Goal: Information Seeking & Learning: Learn about a topic

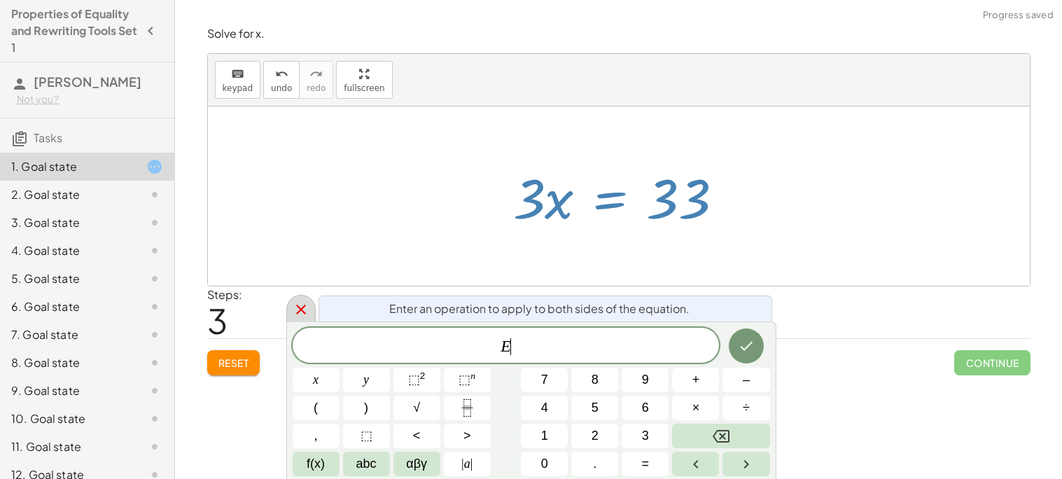
click at [296, 308] on icon at bounding box center [301, 309] width 17 height 17
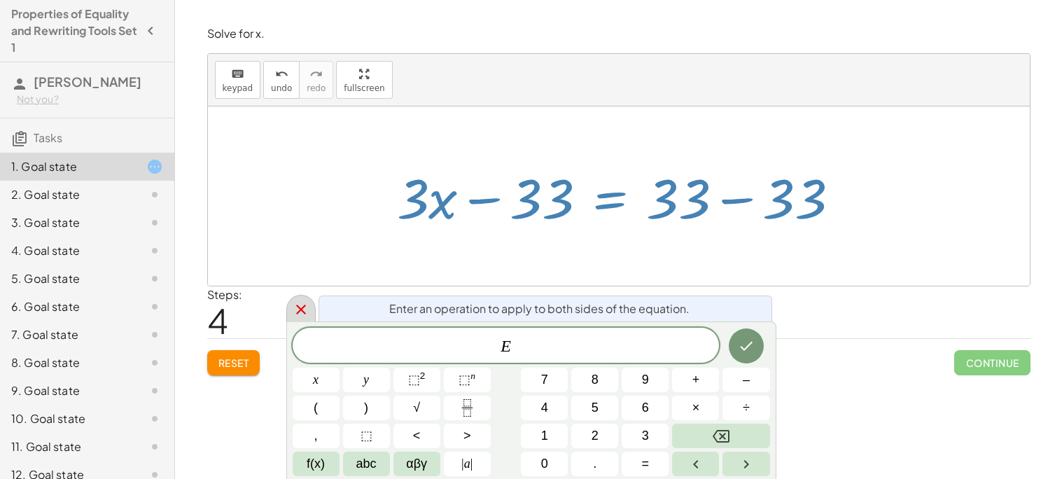
click at [298, 312] on icon at bounding box center [301, 310] width 10 height 10
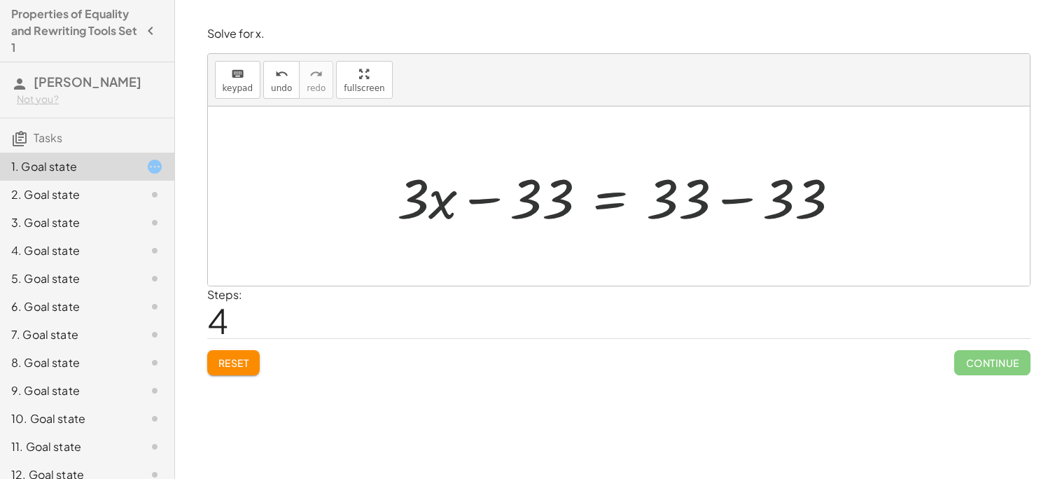
click at [236, 361] on span "Reset" at bounding box center [234, 362] width 31 height 13
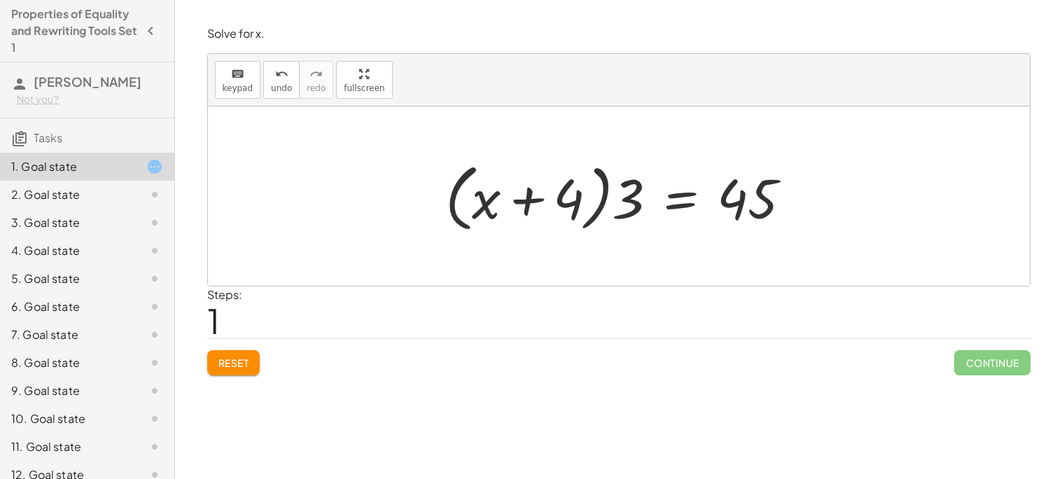
click at [212, 369] on button "Reset" at bounding box center [233, 362] width 53 height 25
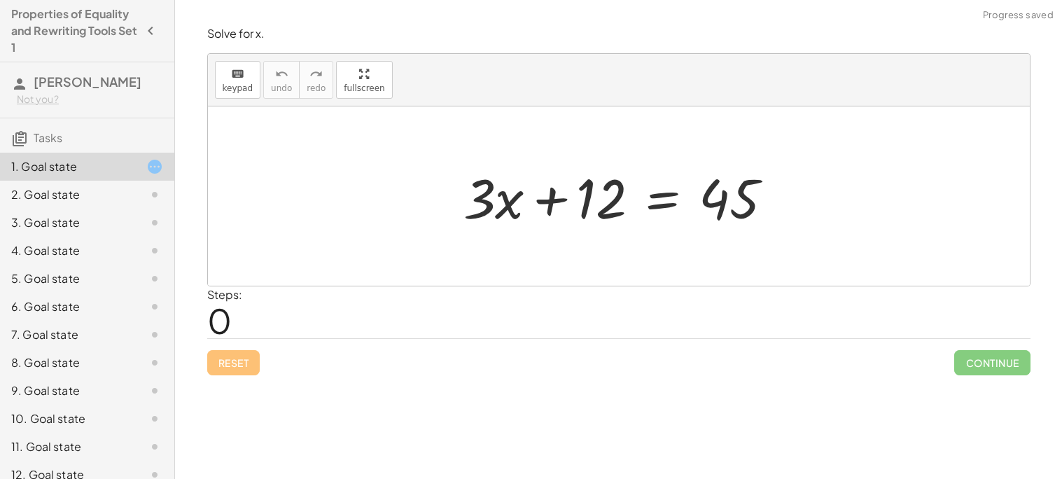
click at [240, 368] on div "Reset Continue" at bounding box center [619, 356] width 824 height 37
click at [706, 233] on div "+ · 3 · x + 12 = 45" at bounding box center [619, 196] width 353 height 79
click at [688, 235] on div "+ · 3 · x + 12 = 45" at bounding box center [619, 196] width 353 height 79
click at [667, 233] on div "+ · 3 · x + 12 = 45" at bounding box center [619, 196] width 353 height 79
click at [242, 363] on div "Reset Continue" at bounding box center [619, 356] width 824 height 37
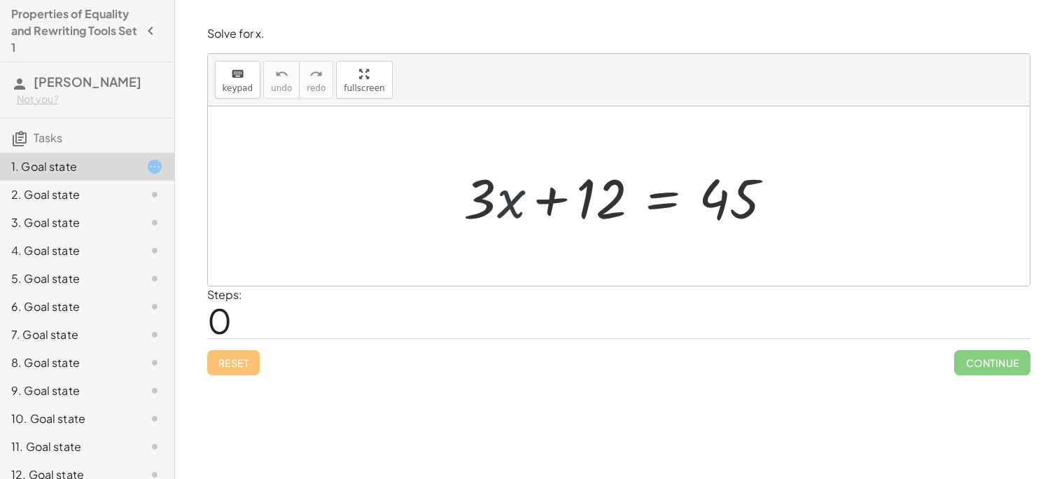
click at [293, 382] on div "Solve for x. keyboard keypad undo undo redo redo fullscreen · x + · 3 · x + 12 …" at bounding box center [619, 201] width 840 height 366
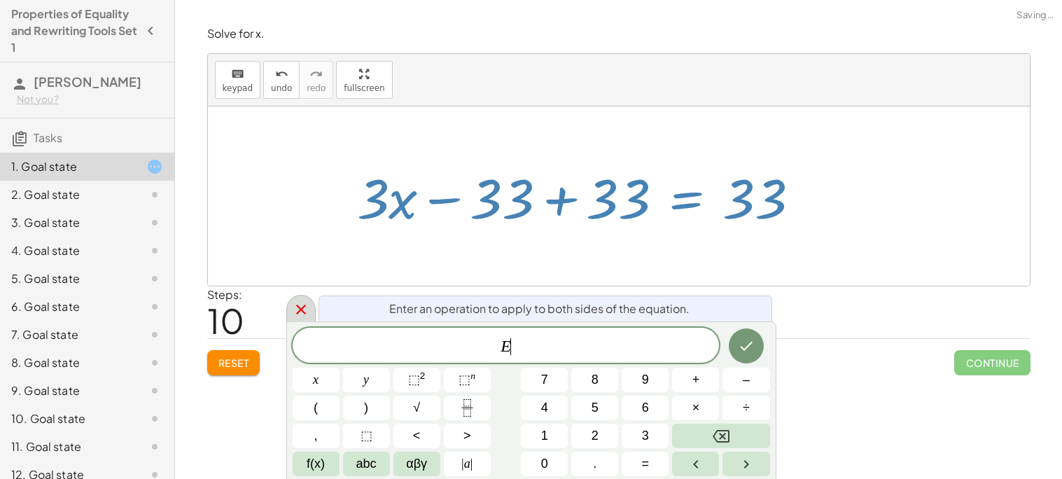
click at [290, 303] on div at bounding box center [300, 308] width 29 height 27
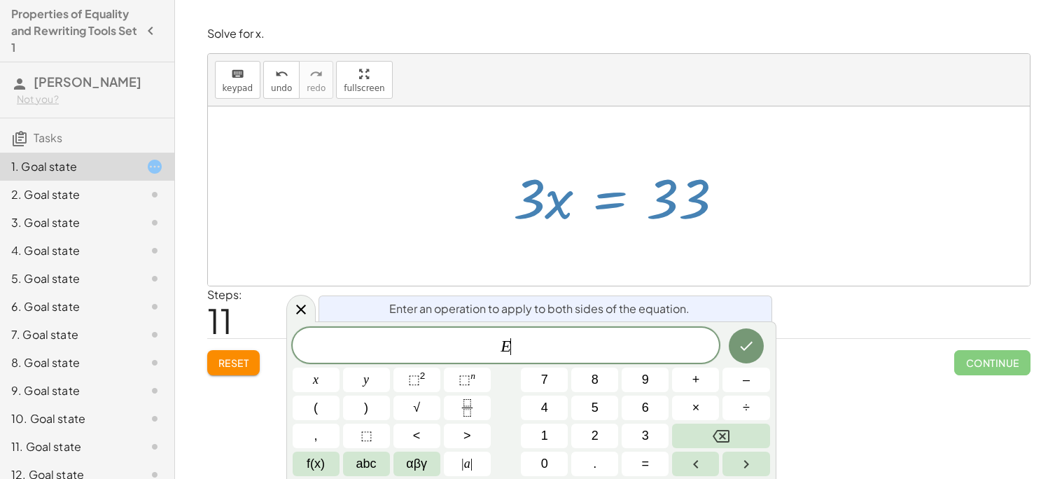
click at [277, 308] on div "Steps: 11" at bounding box center [619, 312] width 824 height 52
click at [286, 318] on div at bounding box center [300, 308] width 29 height 27
click at [298, 314] on div "Steps: 11" at bounding box center [619, 312] width 824 height 52
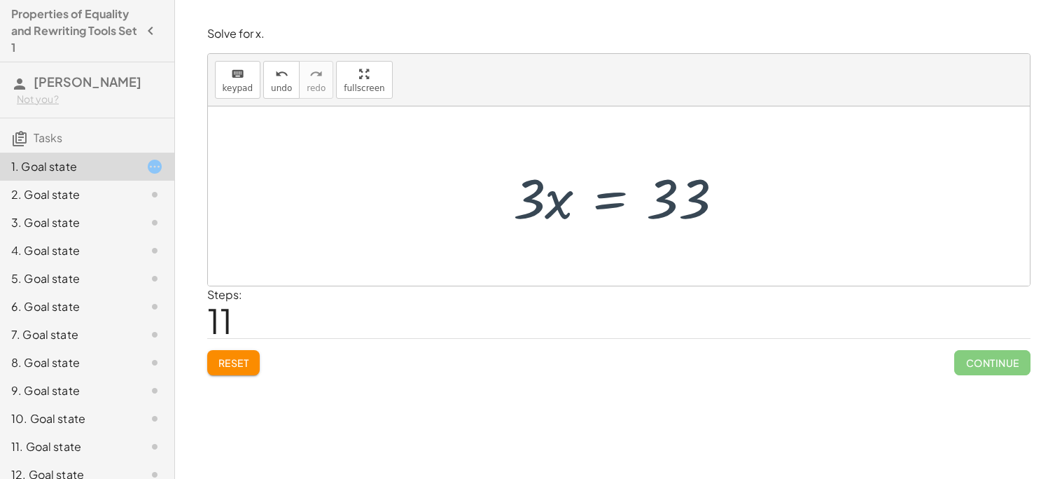
click at [236, 373] on button "Reset" at bounding box center [233, 362] width 53 height 25
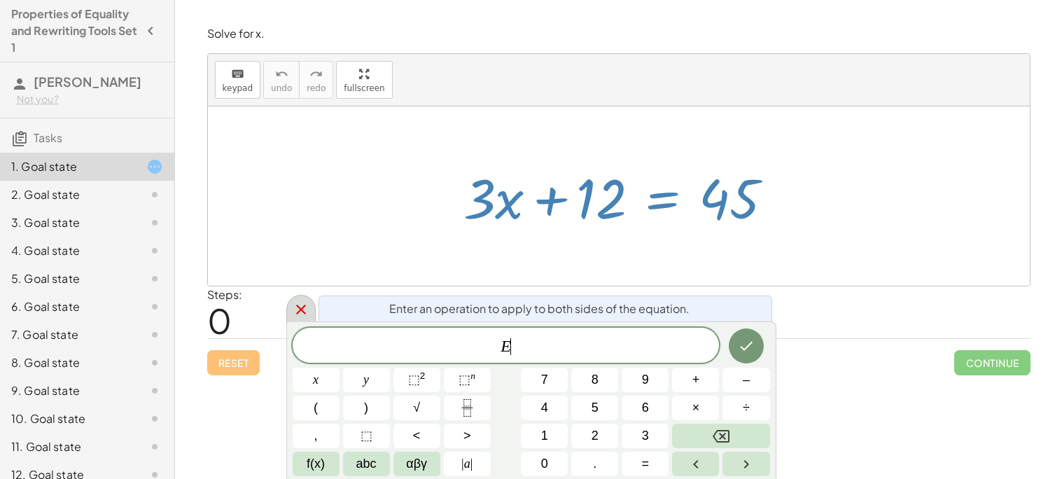
click at [297, 310] on icon at bounding box center [301, 309] width 17 height 17
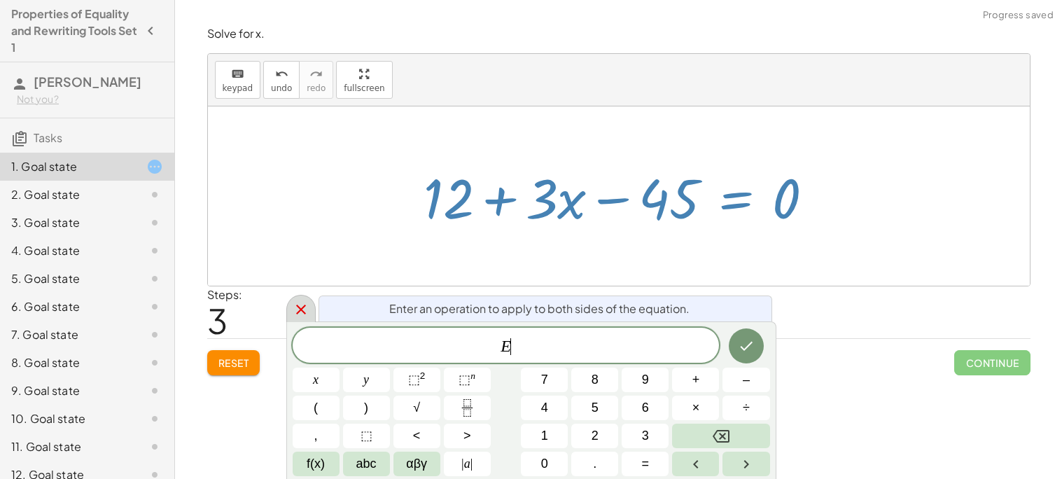
click at [287, 318] on div at bounding box center [300, 308] width 29 height 27
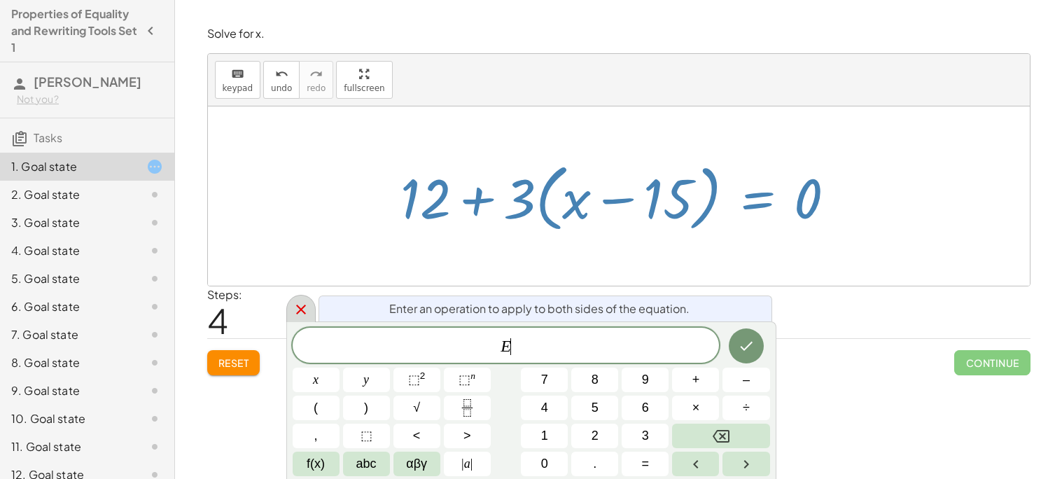
click at [314, 309] on div at bounding box center [300, 308] width 29 height 27
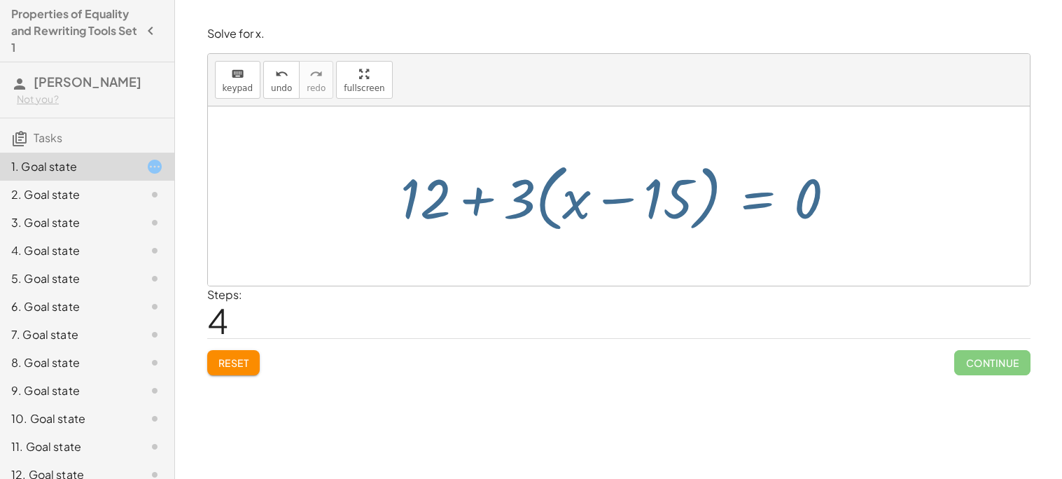
click at [241, 372] on button "Reset" at bounding box center [233, 362] width 53 height 25
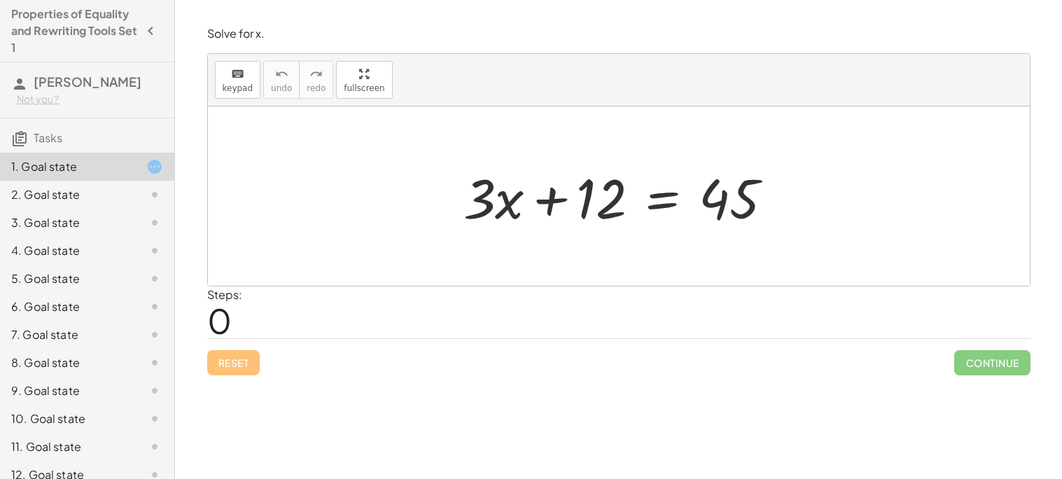
click at [665, 195] on div at bounding box center [624, 196] width 335 height 72
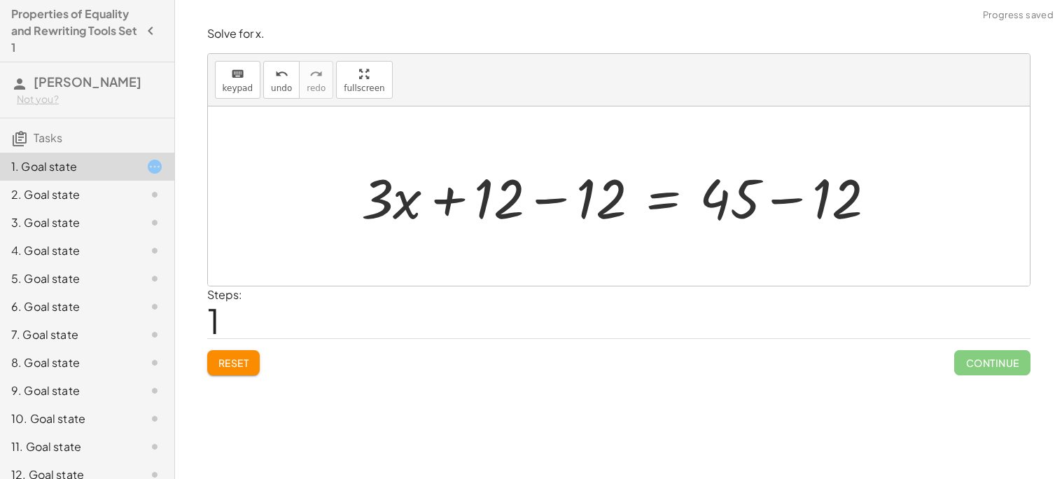
click at [551, 207] on div at bounding box center [624, 196] width 540 height 72
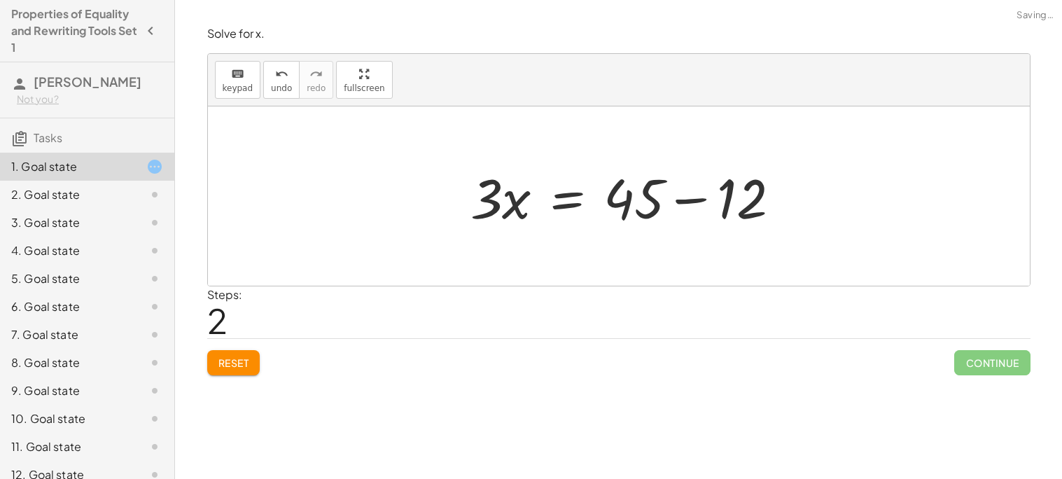
click at [771, 194] on div at bounding box center [631, 196] width 335 height 72
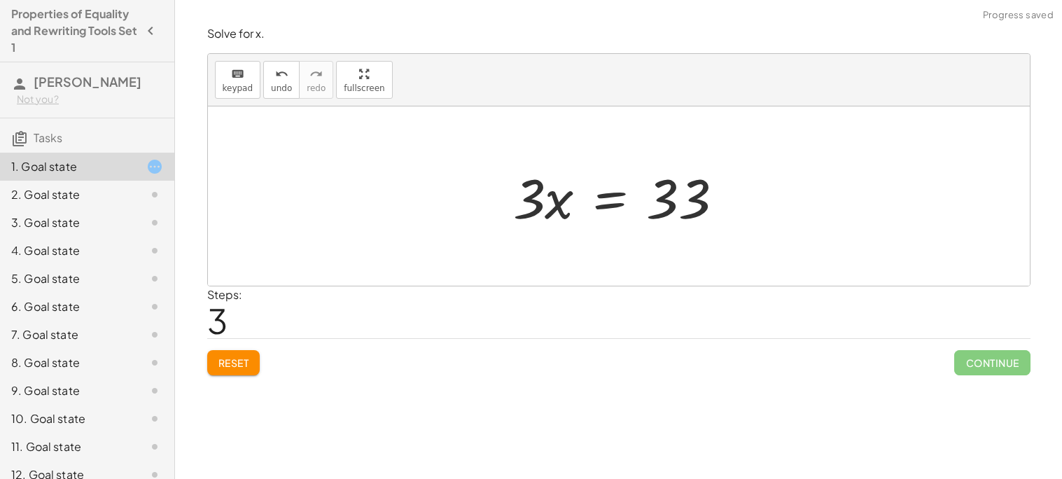
click at [616, 200] on div at bounding box center [624, 196] width 236 height 72
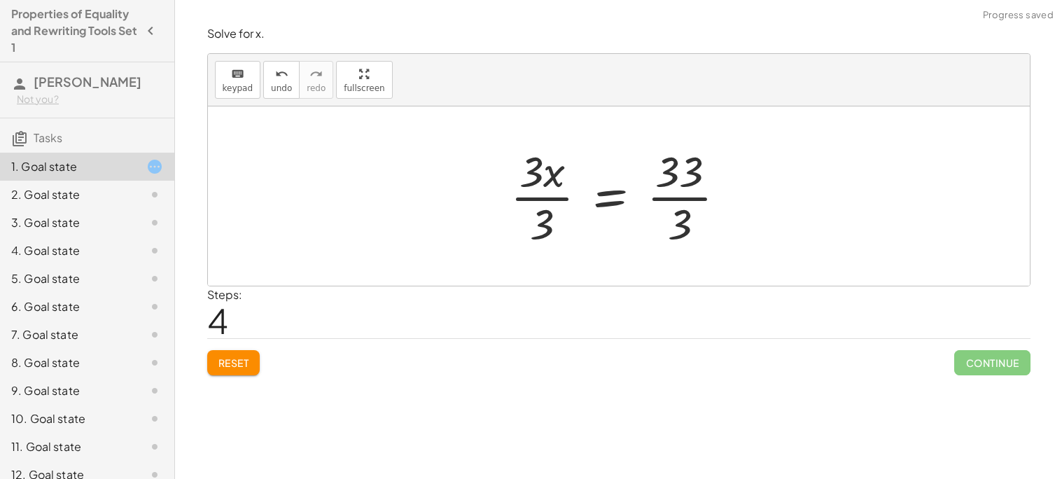
click at [532, 198] on div at bounding box center [624, 196] width 241 height 108
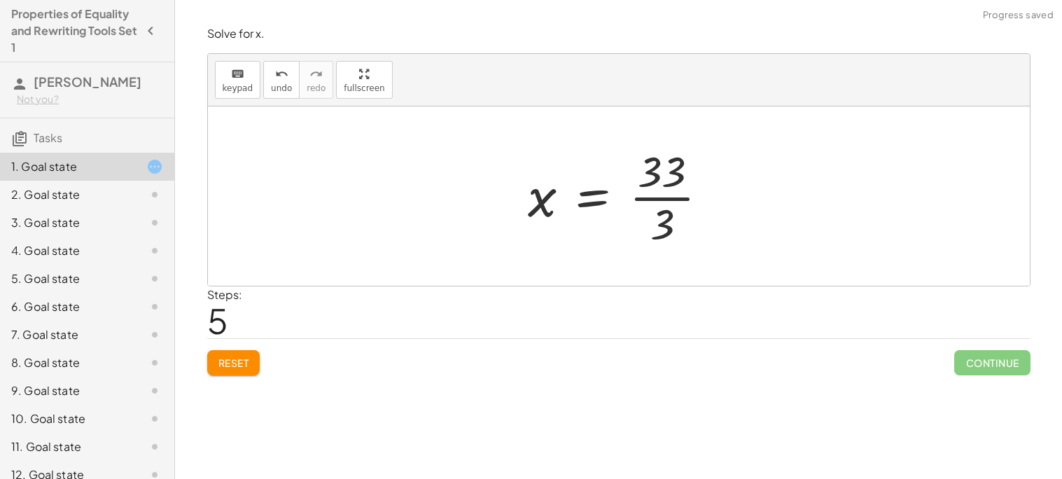
click at [667, 194] on div at bounding box center [624, 196] width 206 height 108
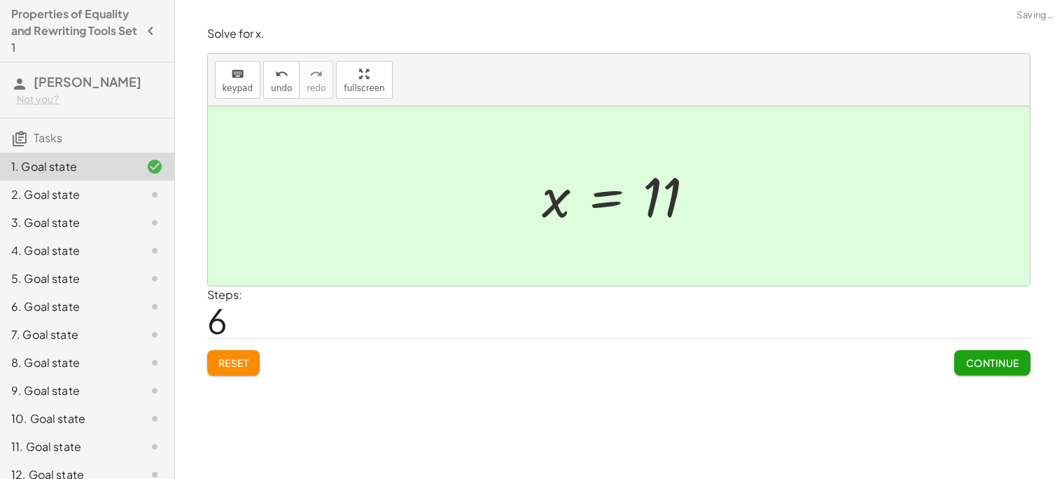
click at [986, 370] on button "Continue" at bounding box center [993, 362] width 76 height 25
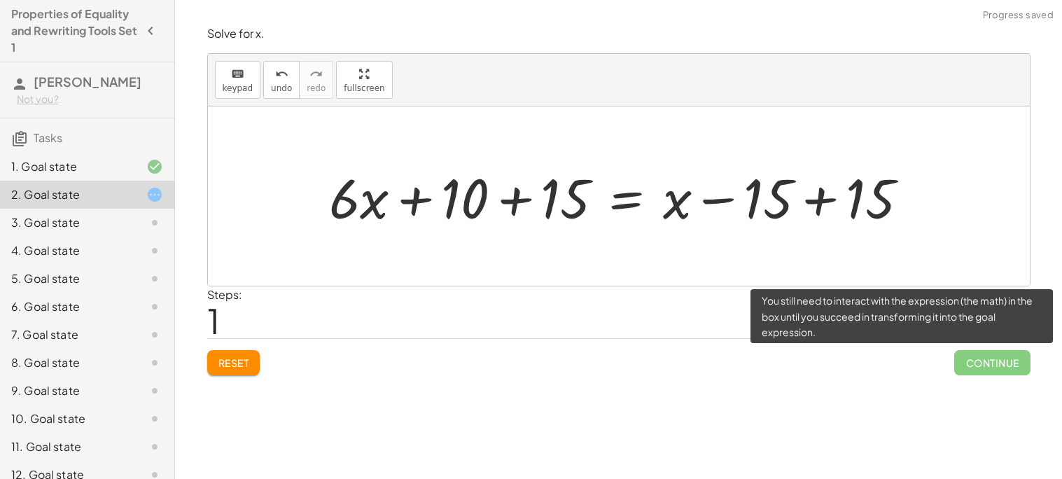
click at [249, 367] on span "Reset" at bounding box center [234, 362] width 31 height 13
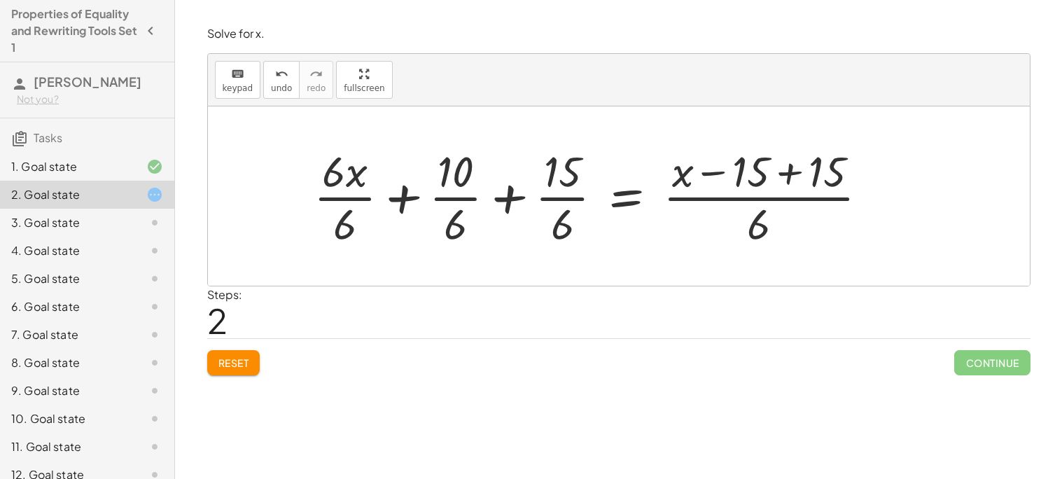
click at [394, 193] on div at bounding box center [597, 196] width 581 height 108
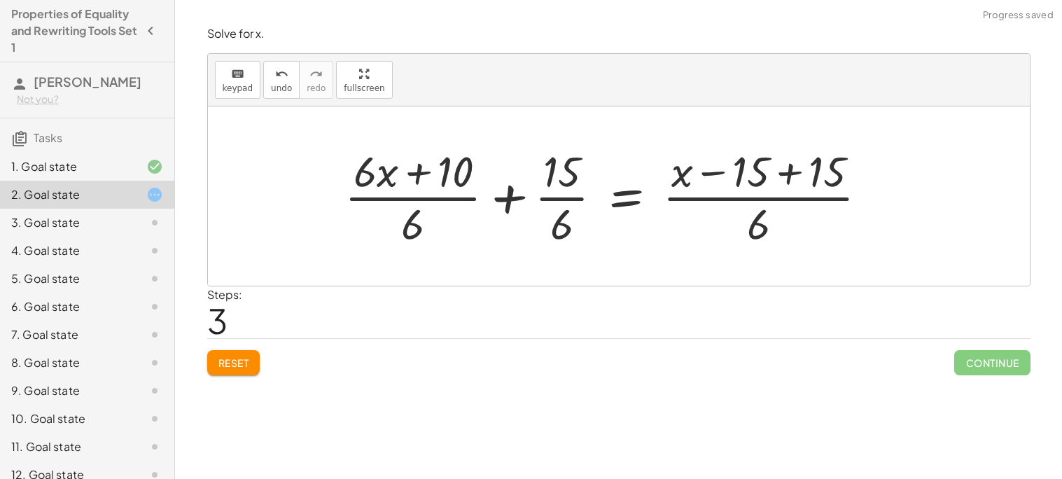
click at [496, 194] on div at bounding box center [612, 196] width 549 height 108
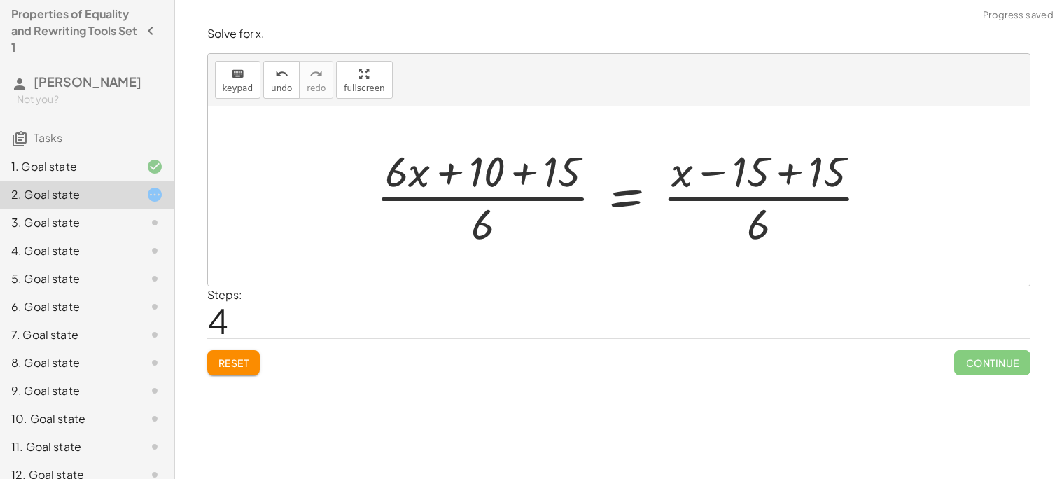
click at [528, 169] on div at bounding box center [628, 196] width 518 height 108
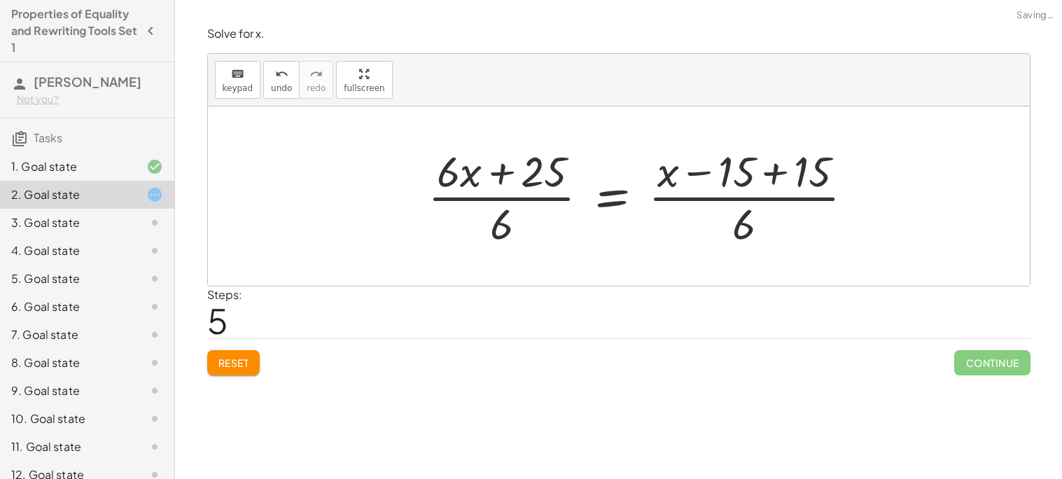
click at [513, 167] on div at bounding box center [647, 196] width 452 height 108
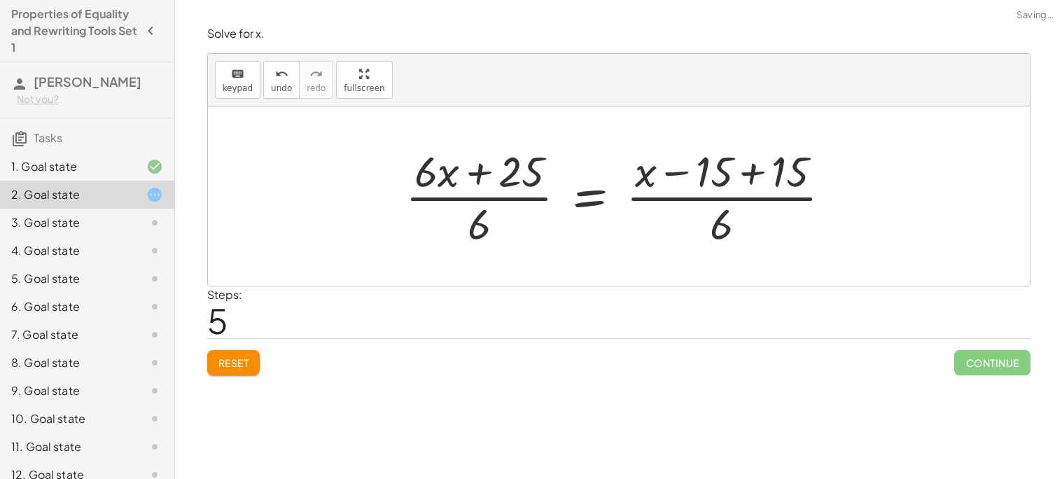
click at [475, 168] on div at bounding box center [625, 196] width 452 height 108
click at [673, 172] on div at bounding box center [625, 196] width 452 height 108
click at [756, 174] on div at bounding box center [625, 196] width 452 height 108
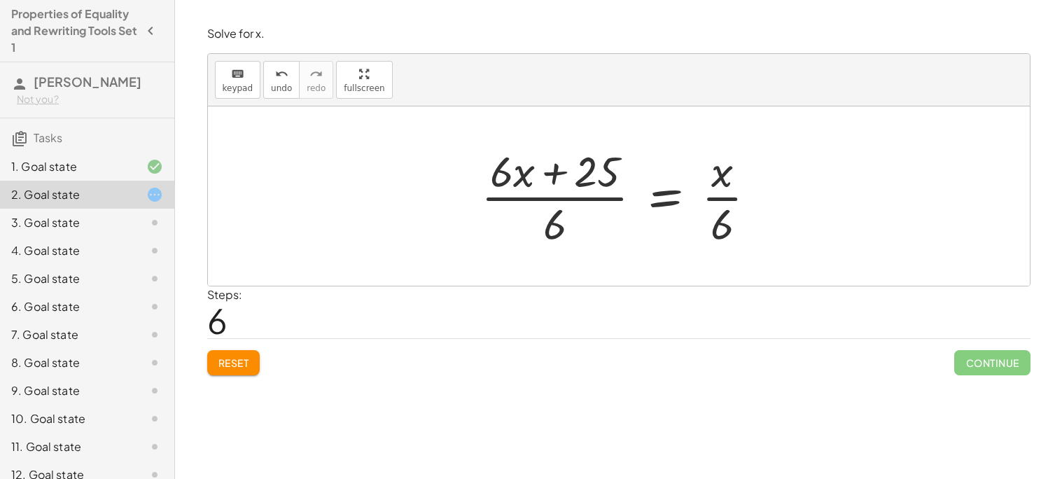
click at [549, 173] on div at bounding box center [624, 196] width 301 height 108
click at [674, 198] on div at bounding box center [624, 196] width 301 height 108
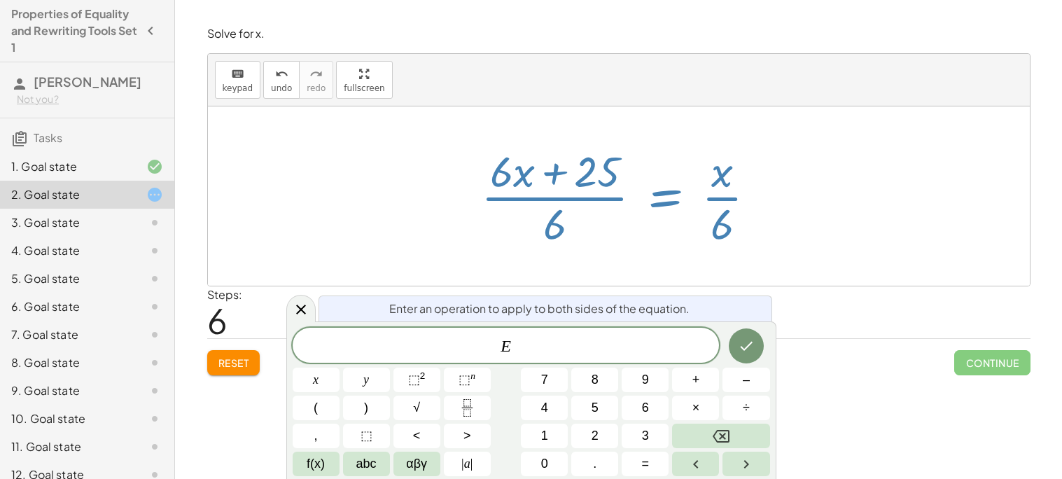
click at [299, 324] on div "Enter an operation to apply to both sides of the equation. E ​ x y ⬚ 2 ⬚ n 7 8 …" at bounding box center [531, 400] width 490 height 158
click at [297, 302] on icon at bounding box center [301, 309] width 17 height 17
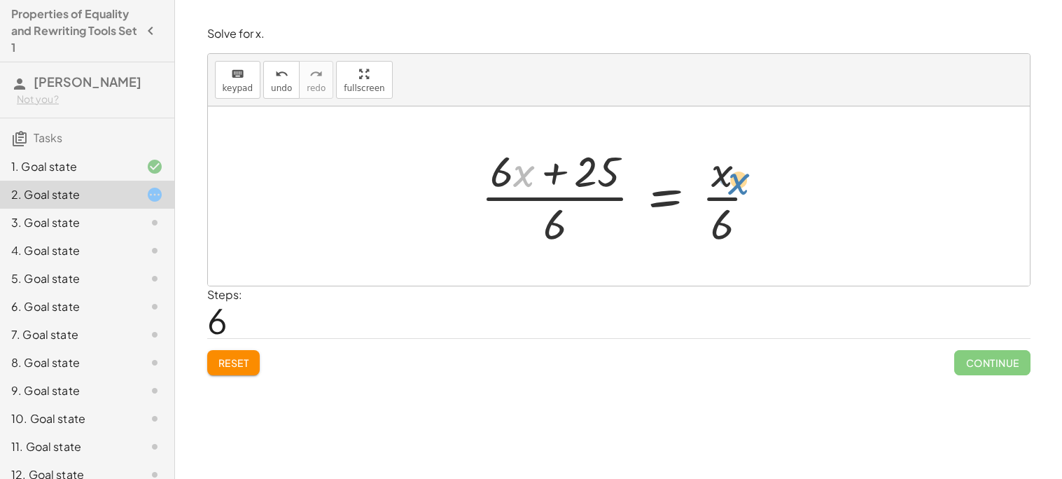
drag, startPoint x: 515, startPoint y: 163, endPoint x: 729, endPoint y: 170, distance: 214.4
click at [729, 170] on div at bounding box center [624, 196] width 301 height 108
drag, startPoint x: 734, startPoint y: 226, endPoint x: 532, endPoint y: 162, distance: 211.3
click at [532, 162] on div at bounding box center [624, 196] width 301 height 108
click at [469, 198] on div at bounding box center [623, 196] width 389 height 108
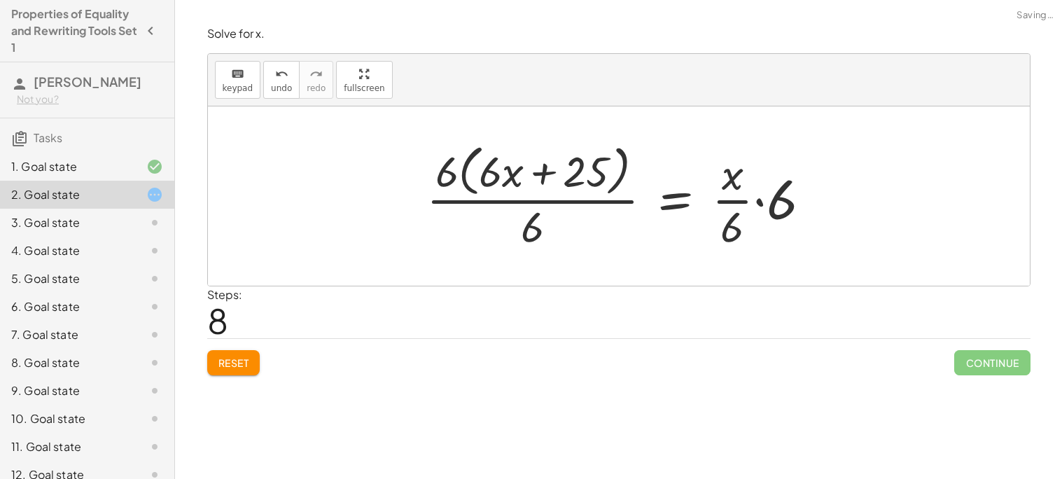
click at [514, 178] on div at bounding box center [625, 196] width 410 height 114
click at [547, 176] on div at bounding box center [625, 196] width 410 height 114
click at [758, 202] on div at bounding box center [625, 196] width 410 height 114
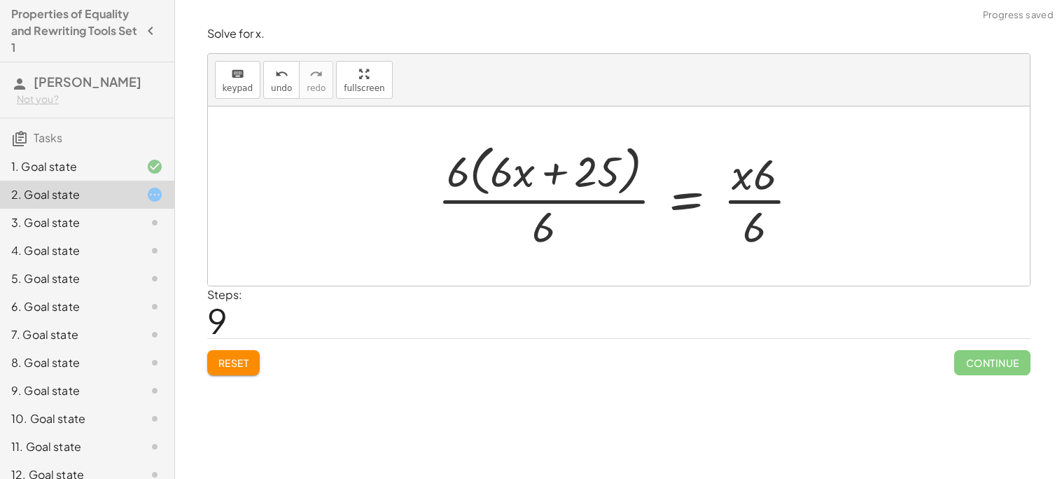
click at [735, 180] on div at bounding box center [624, 196] width 387 height 114
click at [677, 206] on div at bounding box center [624, 196] width 387 height 114
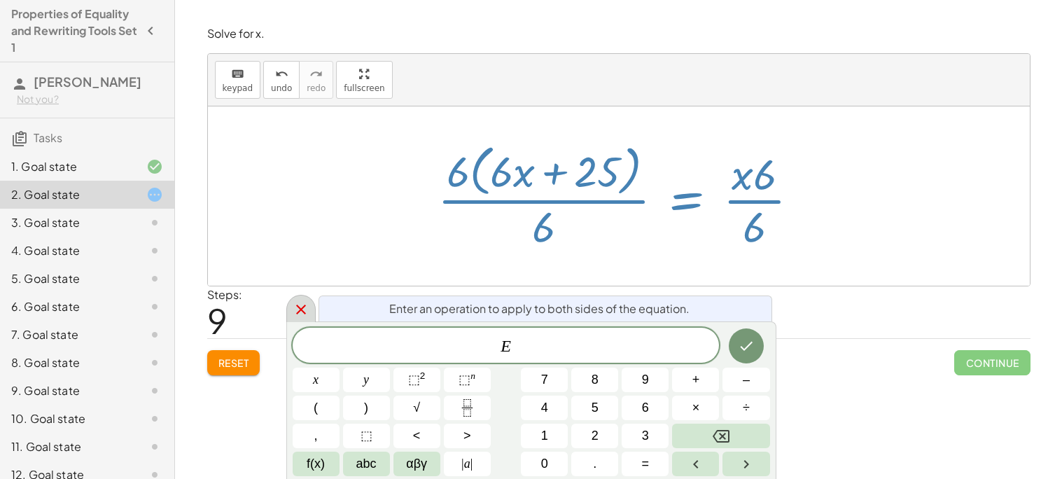
click at [296, 302] on icon at bounding box center [301, 309] width 17 height 17
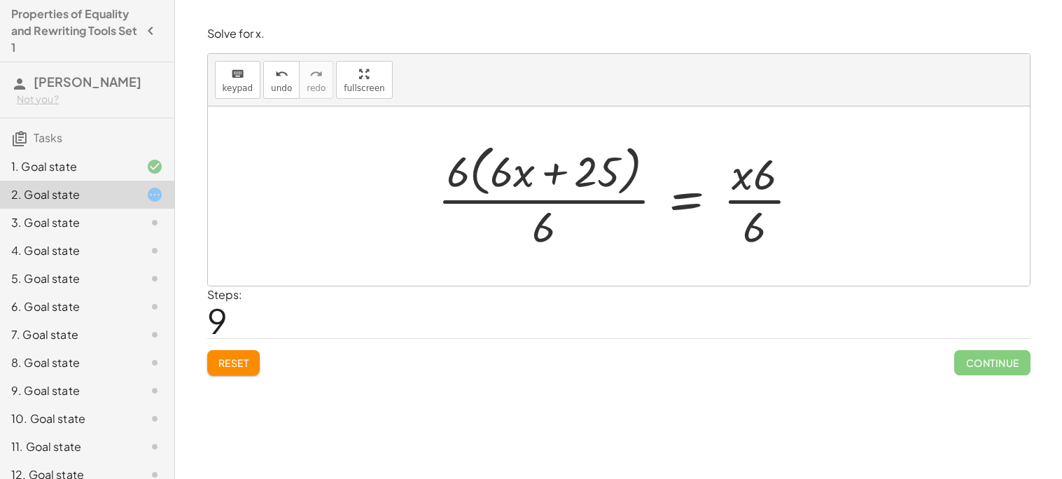
click at [553, 177] on div at bounding box center [624, 196] width 387 height 114
click at [686, 209] on div at bounding box center [624, 196] width 387 height 114
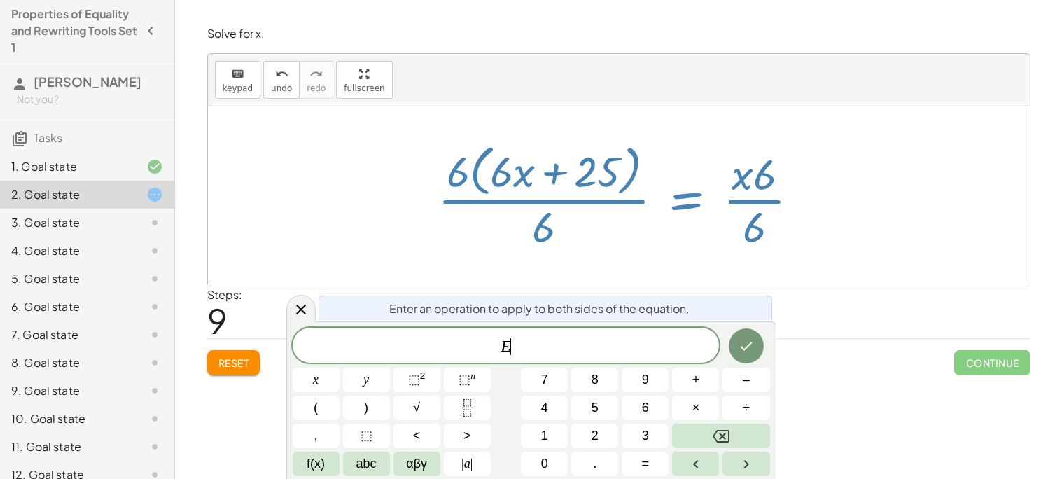
click at [251, 343] on div "Reset Continue" at bounding box center [619, 356] width 824 height 37
click at [229, 352] on button "Reset" at bounding box center [233, 362] width 53 height 25
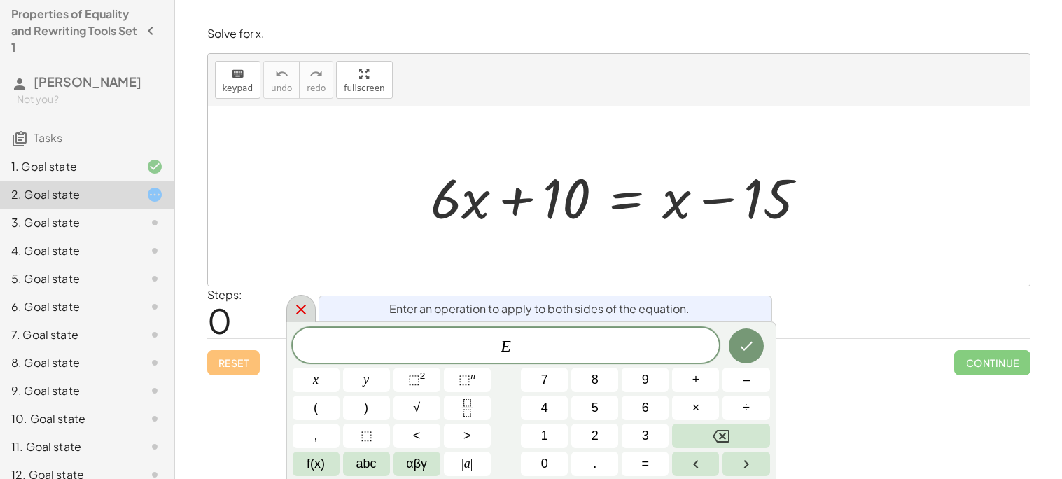
click at [296, 302] on icon at bounding box center [301, 309] width 17 height 17
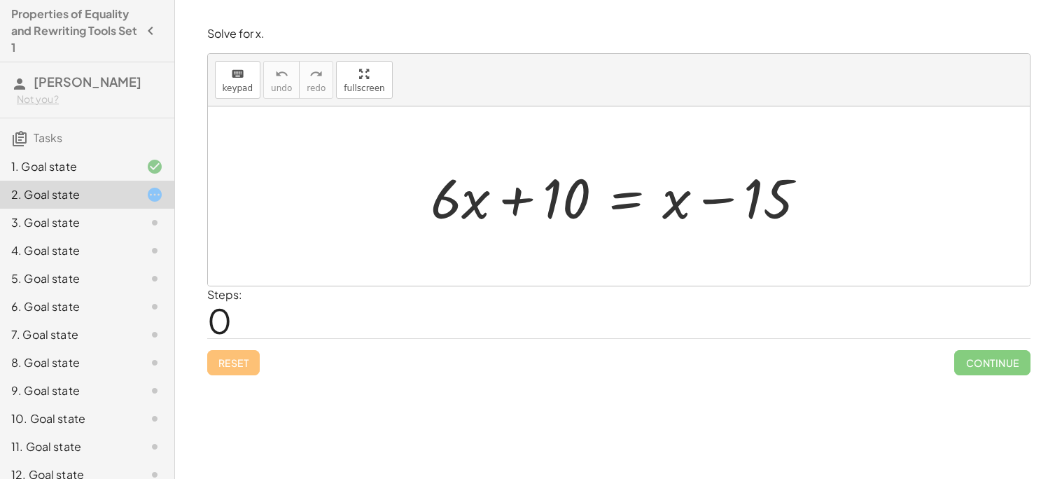
click at [525, 200] on div at bounding box center [624, 196] width 401 height 72
click at [630, 205] on div at bounding box center [624, 196] width 401 height 72
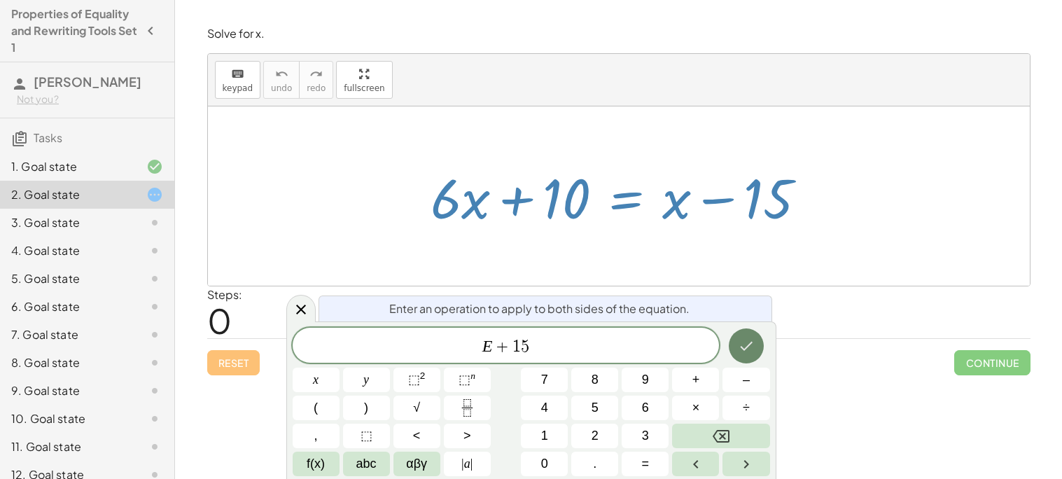
click at [735, 348] on button "Done" at bounding box center [746, 345] width 35 height 35
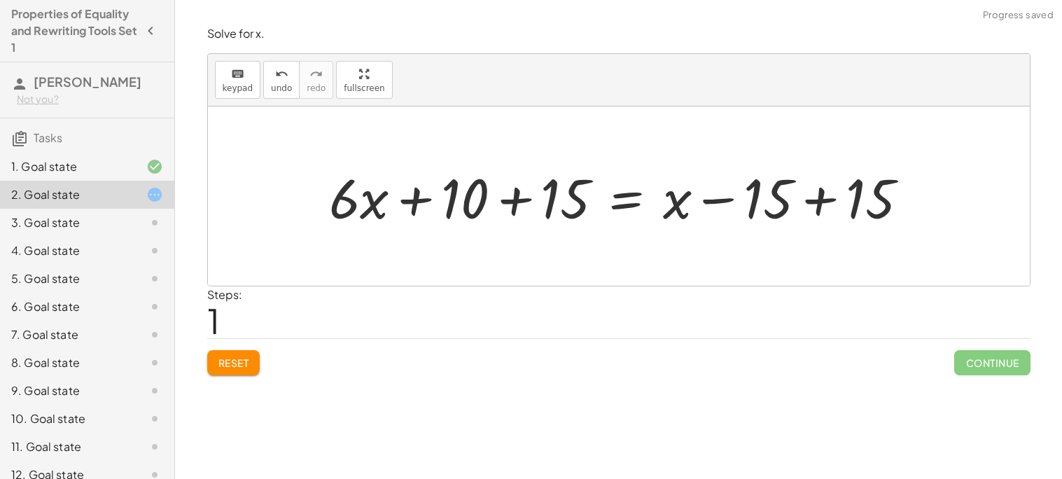
click at [806, 209] on div at bounding box center [624, 196] width 605 height 72
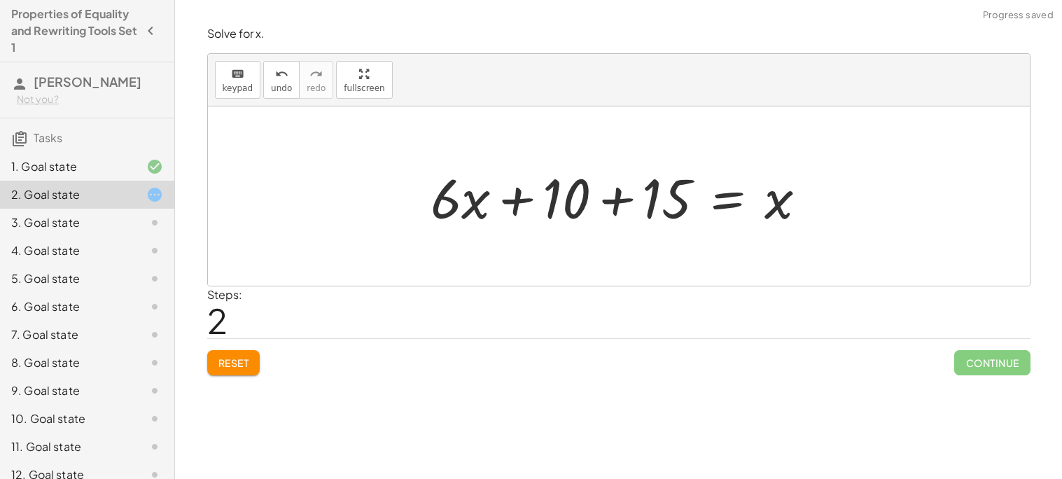
click at [611, 202] on div at bounding box center [624, 196] width 401 height 72
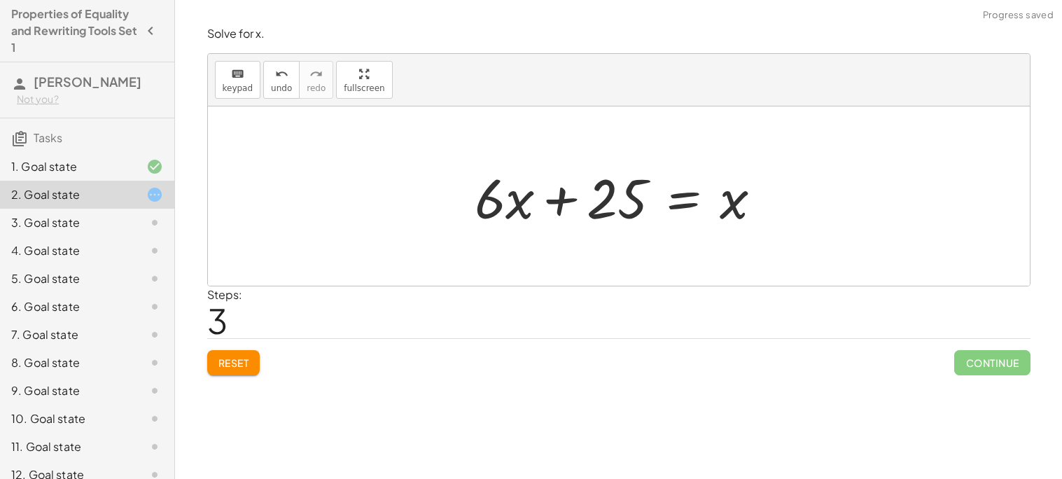
click at [677, 203] on div at bounding box center [624, 196] width 313 height 72
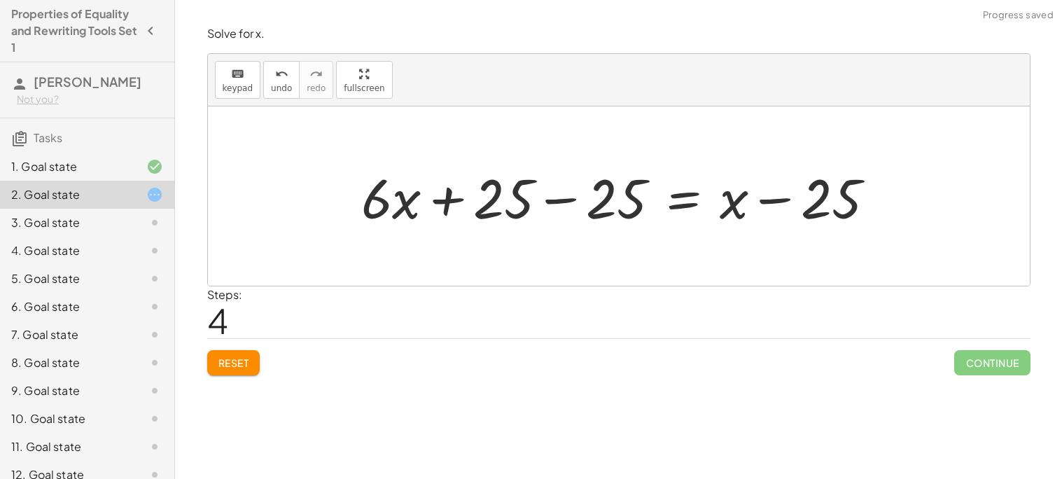
click at [565, 207] on div at bounding box center [623, 196] width 539 height 72
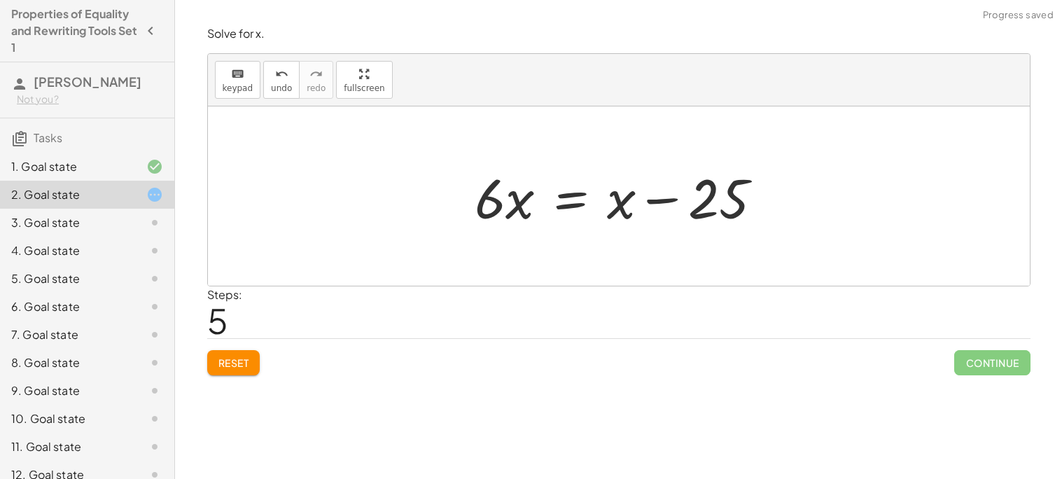
click at [587, 202] on div at bounding box center [624, 196] width 313 height 72
click at [494, 200] on div at bounding box center [625, 196] width 476 height 72
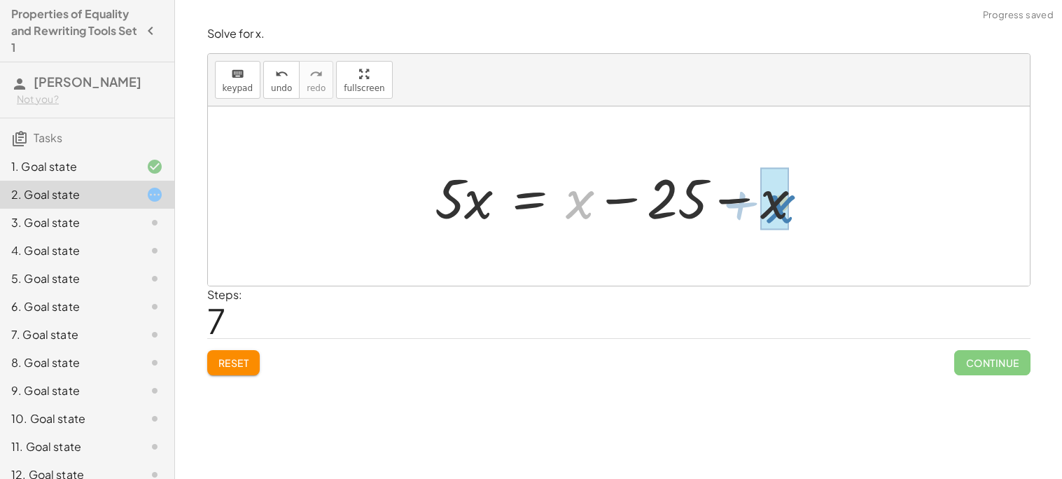
drag, startPoint x: 572, startPoint y: 202, endPoint x: 774, endPoint y: 207, distance: 201.8
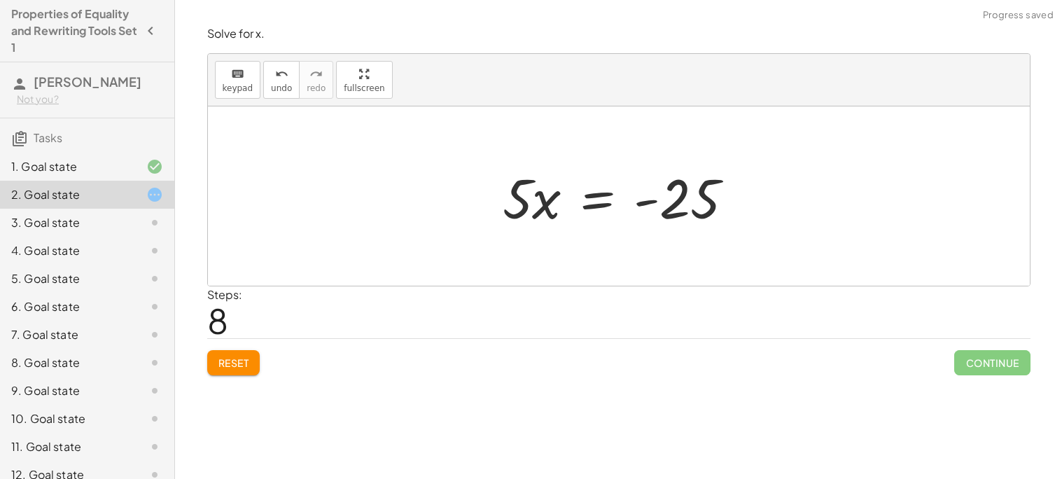
click at [602, 202] on div at bounding box center [624, 196] width 256 height 72
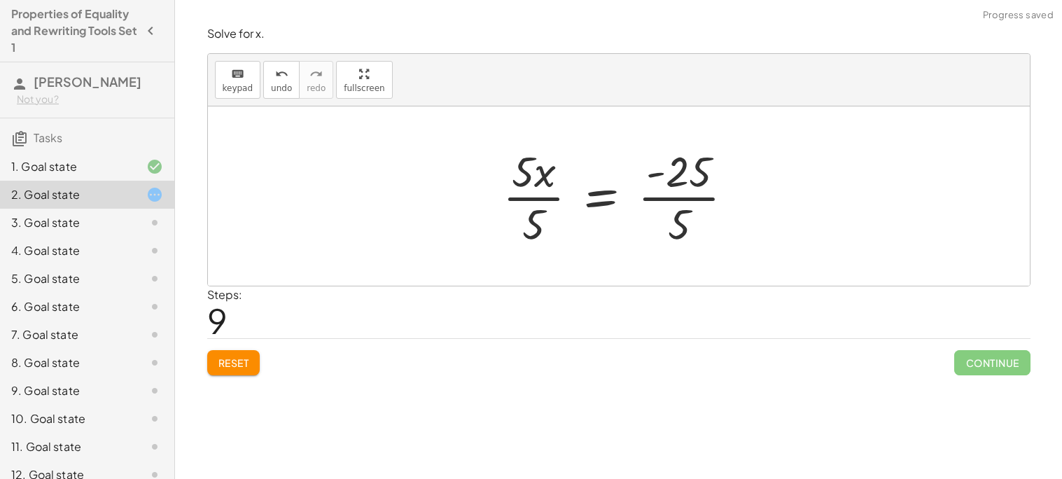
click at [539, 200] on div at bounding box center [624, 196] width 257 height 108
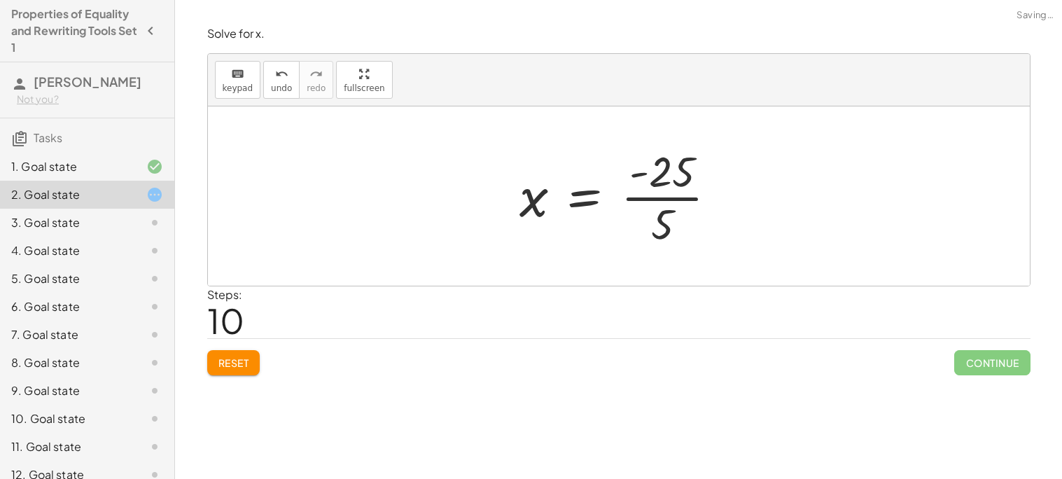
click at [693, 198] on div at bounding box center [624, 196] width 223 height 108
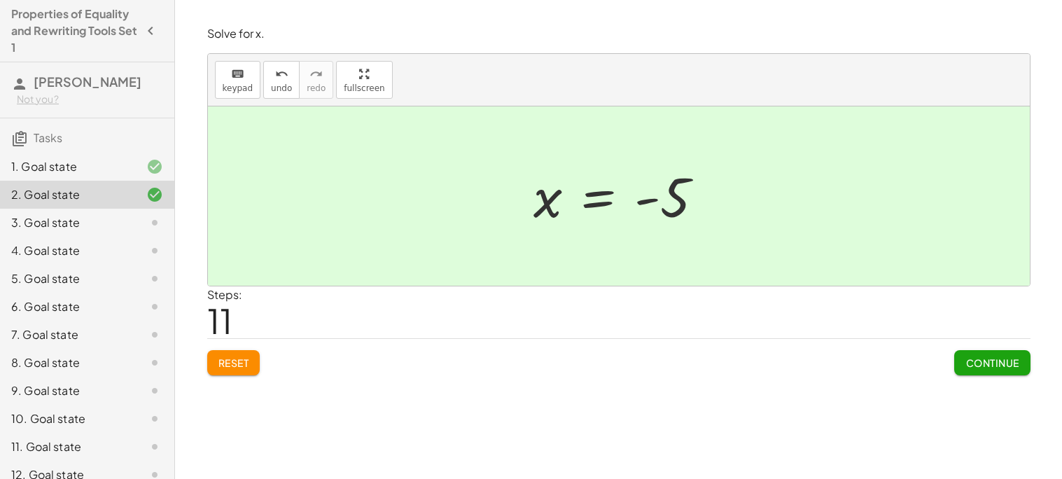
click at [1013, 358] on span "Continue" at bounding box center [992, 362] width 53 height 13
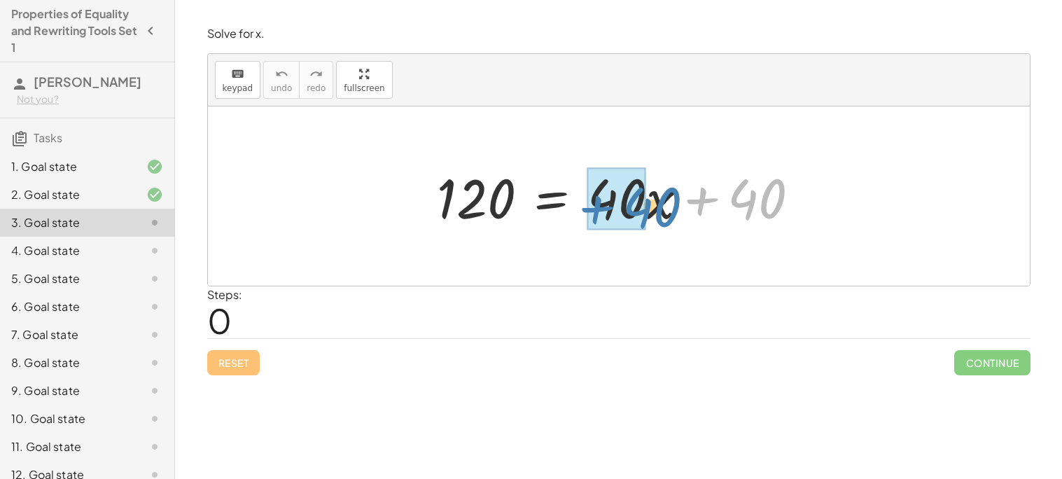
drag, startPoint x: 747, startPoint y: 197, endPoint x: 632, endPoint y: 196, distance: 115.6
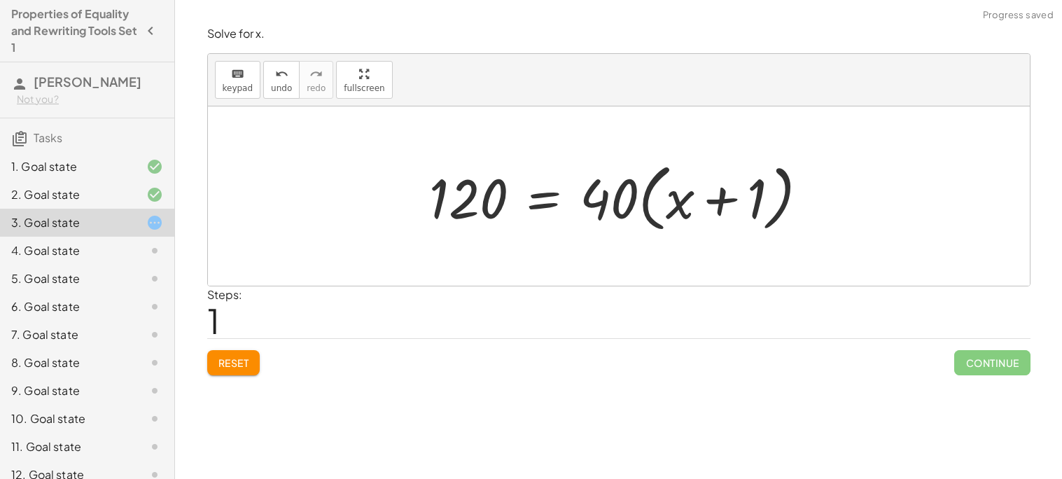
click at [721, 196] on div at bounding box center [624, 196] width 404 height 81
click at [670, 201] on div at bounding box center [624, 196] width 404 height 81
click at [644, 201] on div at bounding box center [624, 196] width 404 height 81
click at [223, 373] on button "Reset" at bounding box center [233, 362] width 53 height 25
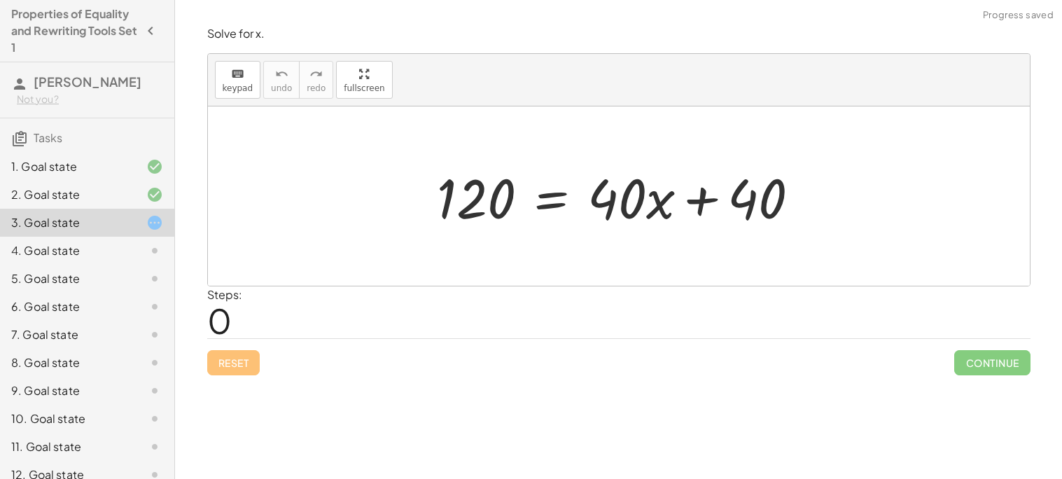
click at [235, 358] on div "Reset Continue" at bounding box center [619, 356] width 824 height 37
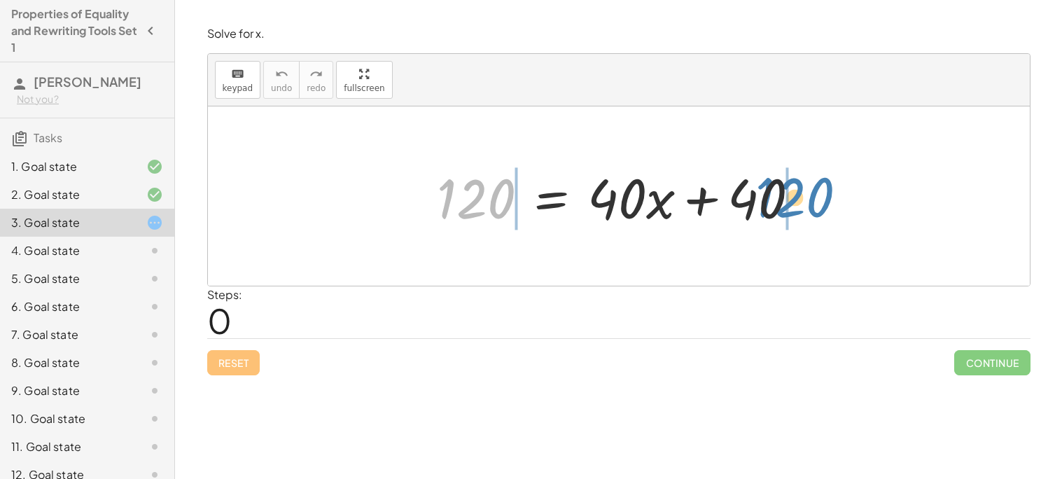
drag, startPoint x: 490, startPoint y: 188, endPoint x: 805, endPoint y: 186, distance: 315.9
click at [805, 186] on div at bounding box center [624, 196] width 388 height 72
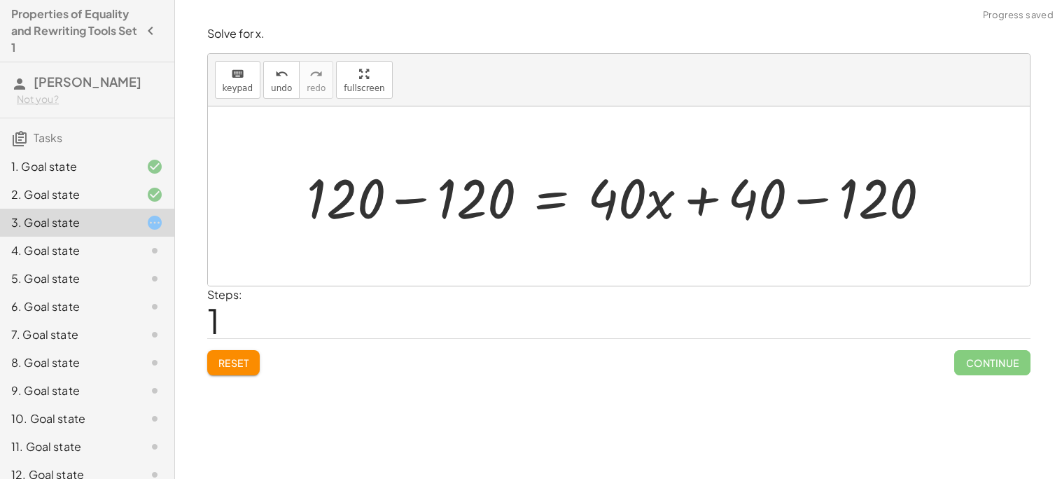
click at [814, 195] on div at bounding box center [624, 196] width 649 height 72
click at [705, 193] on div at bounding box center [561, 196] width 522 height 72
click at [398, 198] on div at bounding box center [561, 196] width 522 height 72
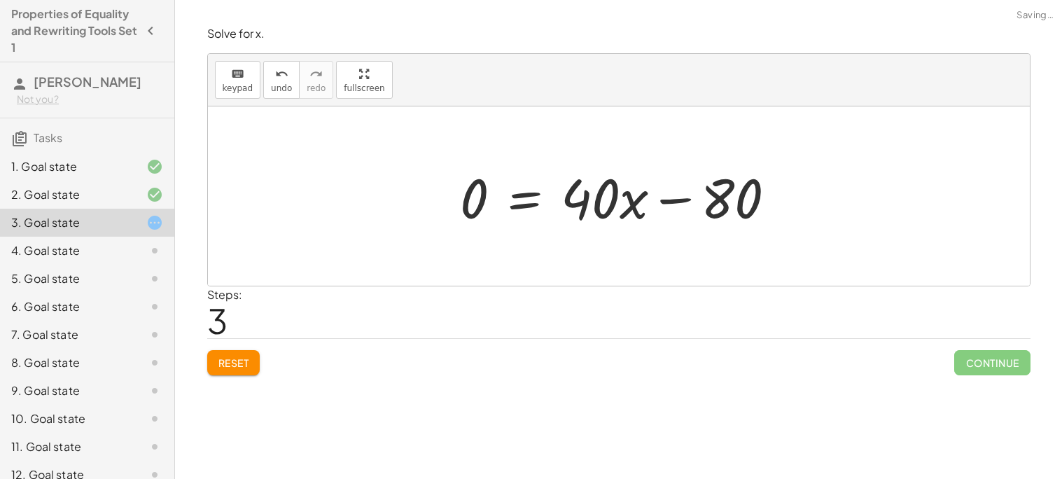
click at [660, 195] on div at bounding box center [624, 196] width 341 height 72
drag, startPoint x: 483, startPoint y: 190, endPoint x: 763, endPoint y: 191, distance: 280.2
click at [807, 203] on div at bounding box center [623, 196] width 501 height 72
click at [798, 200] on div at bounding box center [619, 195] width 822 height 179
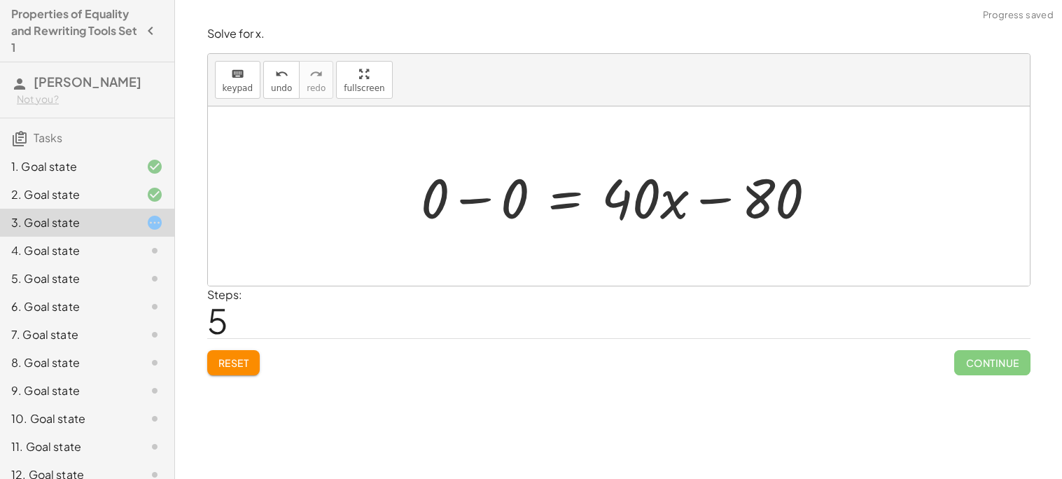
click at [699, 195] on div at bounding box center [624, 196] width 421 height 72
click at [470, 202] on div at bounding box center [624, 196] width 421 height 72
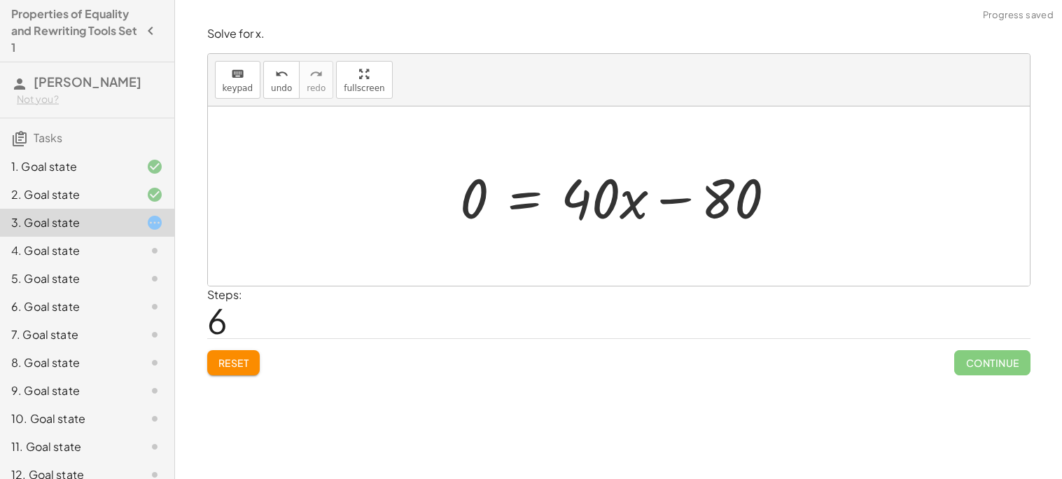
click at [677, 200] on div at bounding box center [624, 196] width 341 height 72
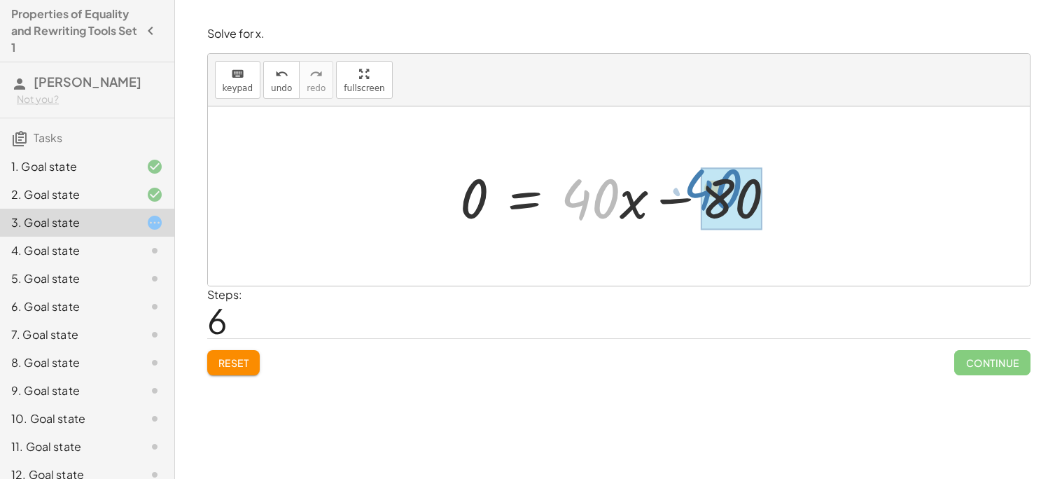
drag, startPoint x: 583, startPoint y: 200, endPoint x: 707, endPoint y: 191, distance: 124.3
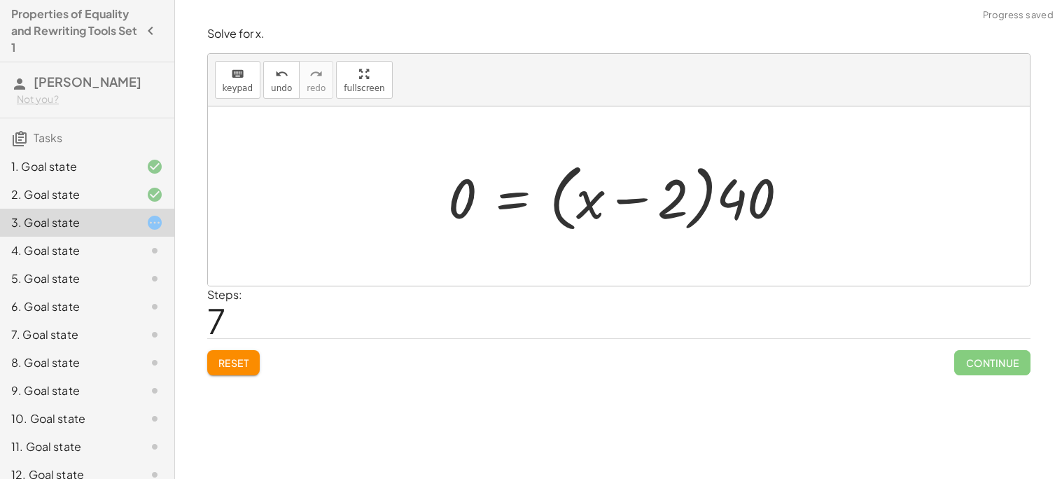
click at [633, 194] on div at bounding box center [625, 196] width 366 height 81
click at [520, 185] on div at bounding box center [625, 196] width 366 height 81
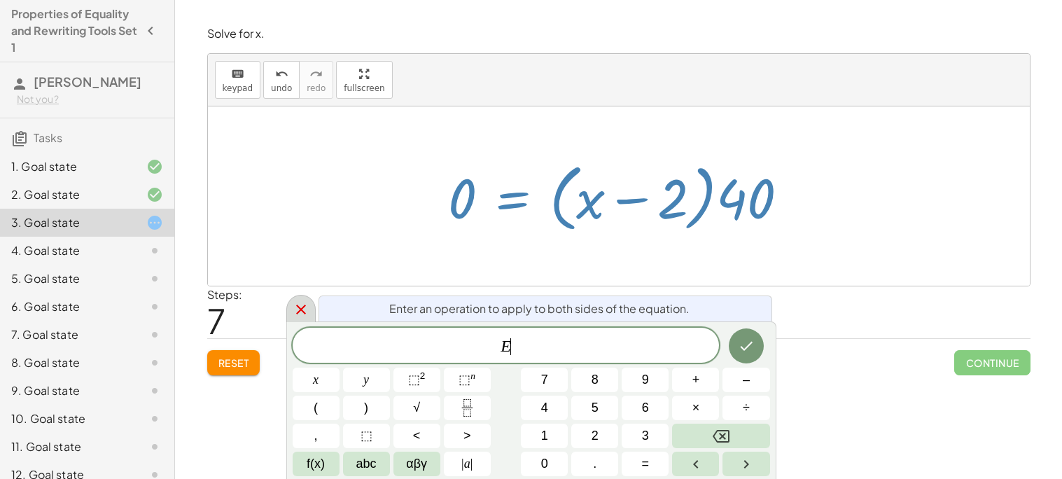
click at [299, 303] on icon at bounding box center [301, 309] width 17 height 17
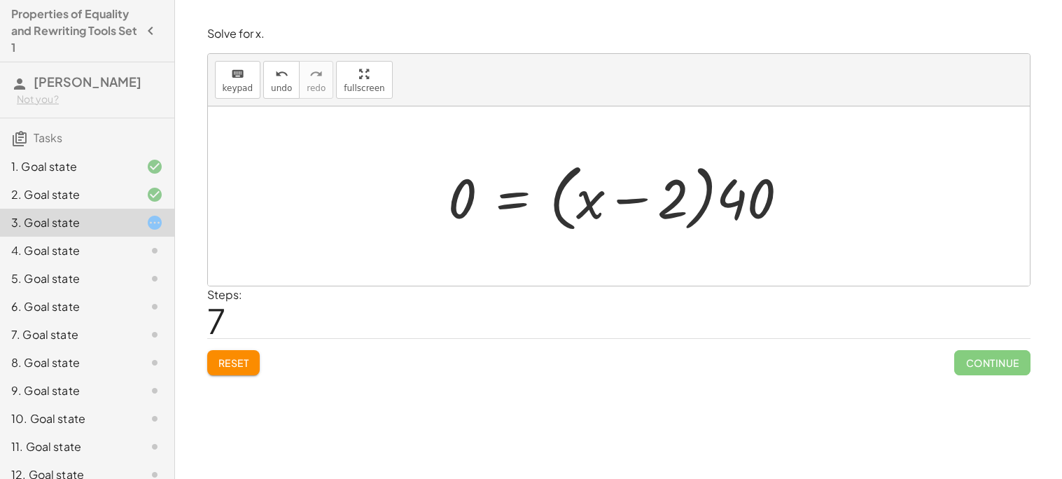
click at [203, 376] on div "Solve for x. keyboard keypad undo undo redo redo fullscreen 120 = + · 40 · x + …" at bounding box center [619, 201] width 840 height 366
click at [221, 361] on span "Reset" at bounding box center [234, 362] width 31 height 13
